Goal: Check status: Check status

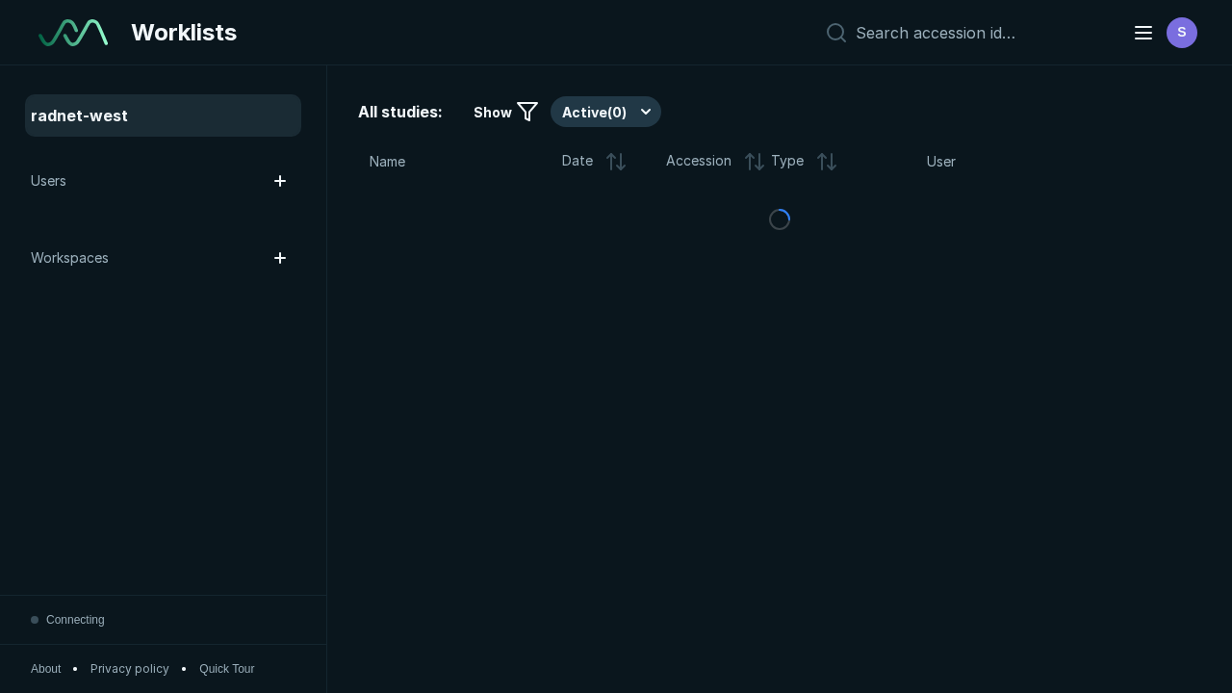
scroll to position [5255, 8015]
